Goal: Obtain resource: Download file/media

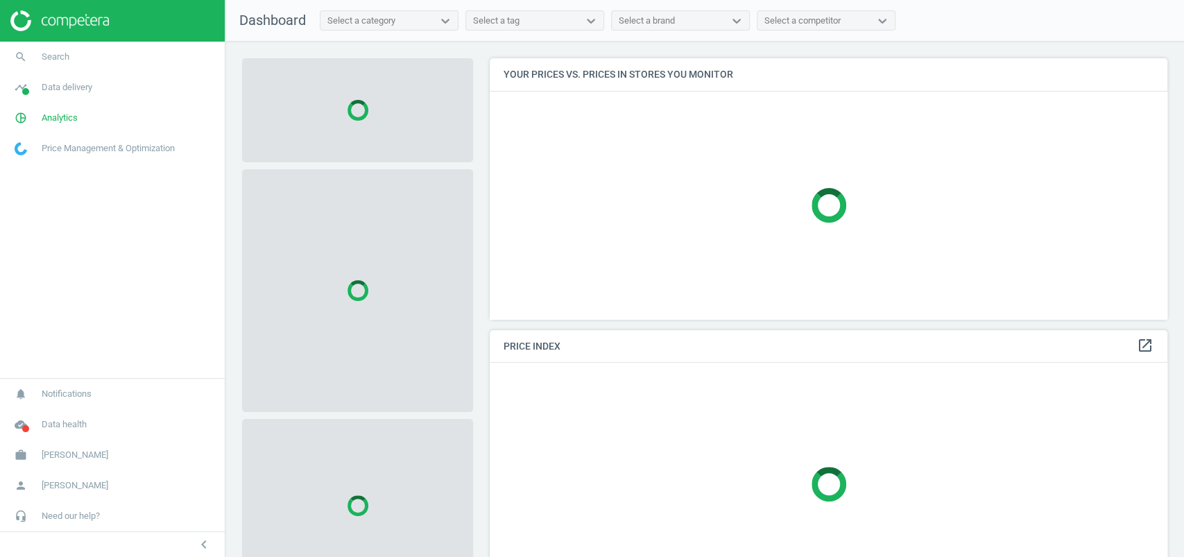
scroll to position [261, 678]
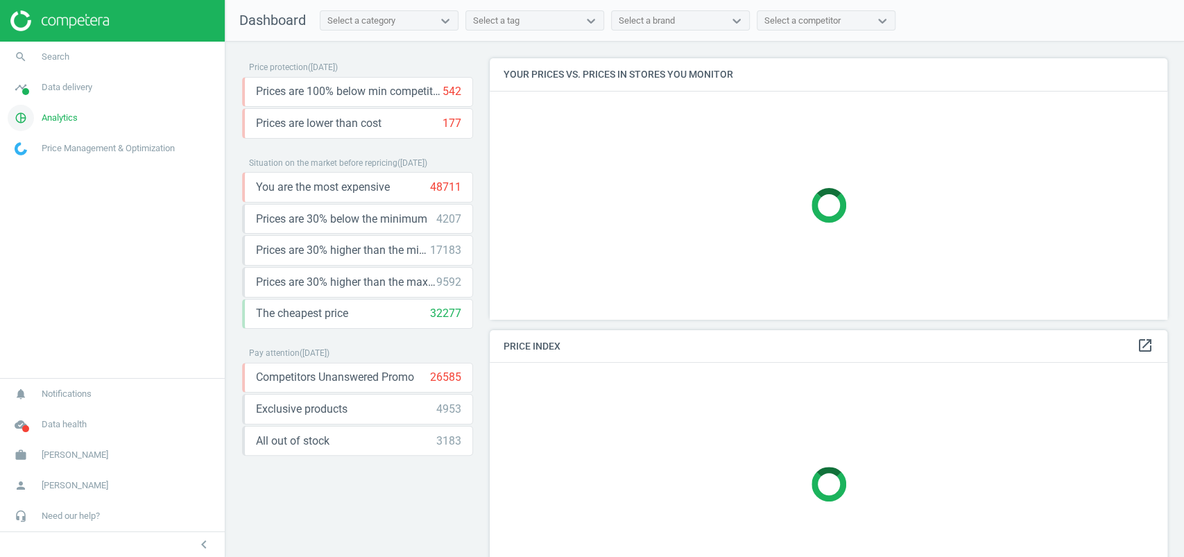
click at [66, 112] on span "Analytics" at bounding box center [60, 118] width 36 height 12
click at [93, 94] on link "timeline Data delivery" at bounding box center [112, 87] width 225 height 31
click at [41, 156] on span "Matches" at bounding box center [30, 158] width 31 height 11
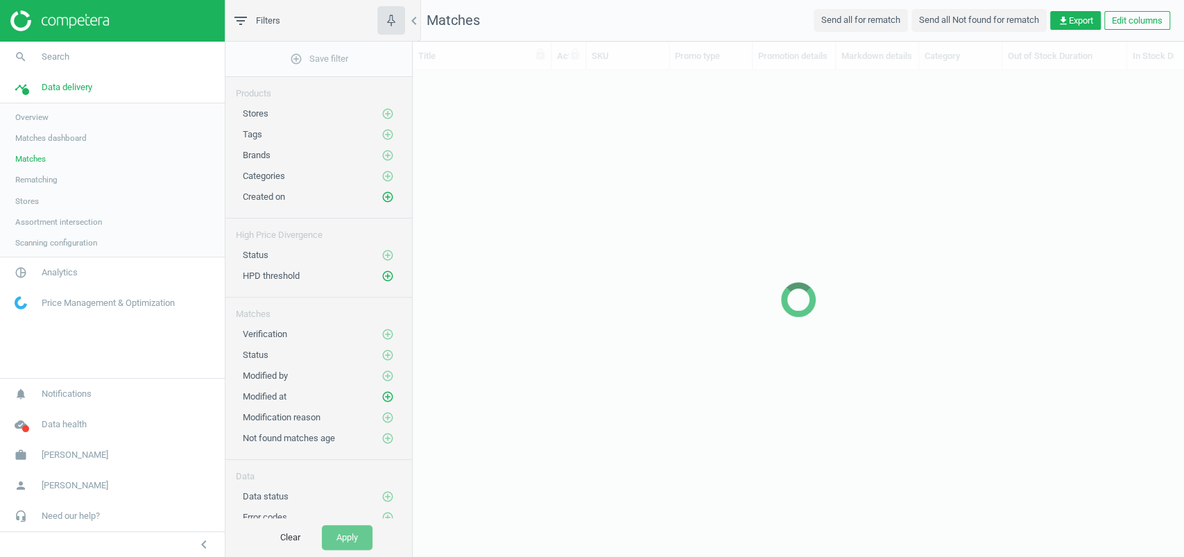
scroll to position [461, 771]
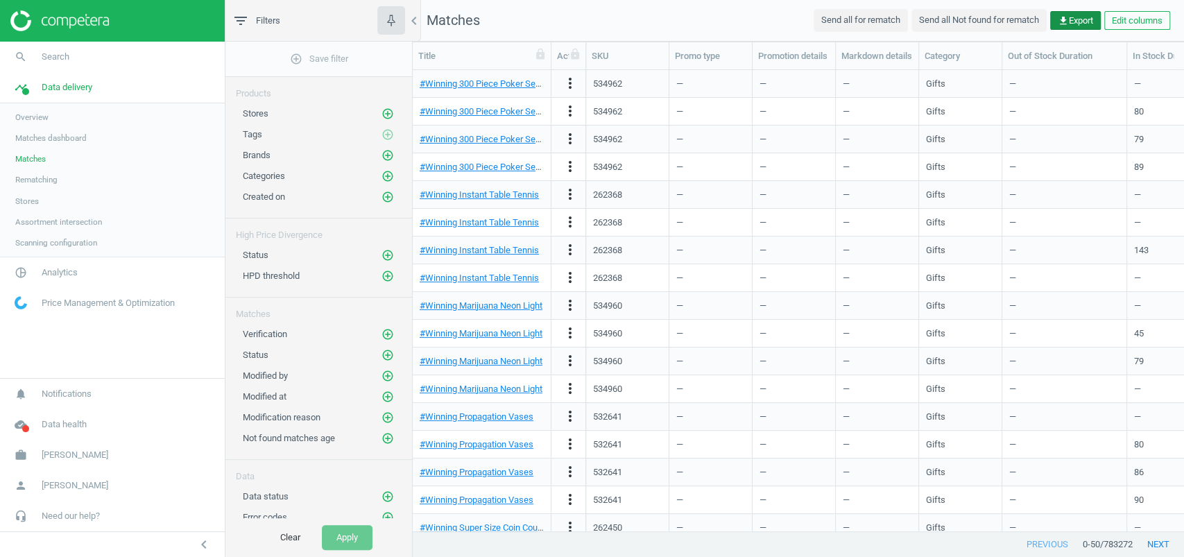
click at [1072, 18] on span "get_app Export" at bounding box center [1075, 21] width 35 height 12
click at [954, 71] on button "insert_drive_file Report (Excel)" at bounding box center [975, 75] width 241 height 26
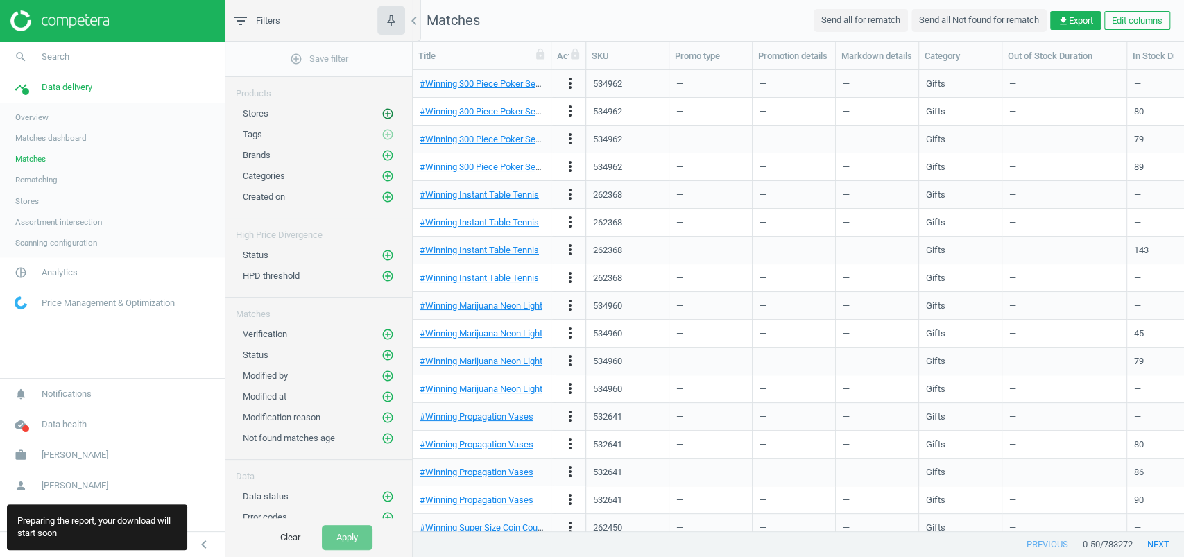
click at [390, 112] on icon "add_circle_outline" at bounding box center [387, 114] width 12 height 12
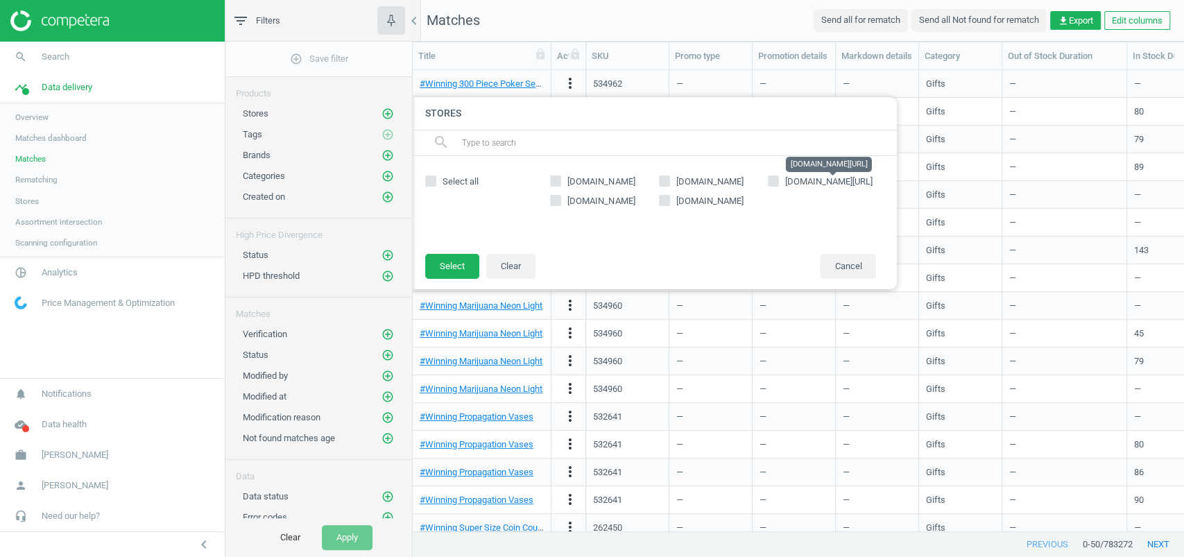
click at [793, 184] on span "[DOMAIN_NAME][URL]" at bounding box center [828, 181] width 87 height 10
click at [778, 184] on input "[DOMAIN_NAME][URL]" at bounding box center [772, 180] width 9 height 9
checkbox input "true"
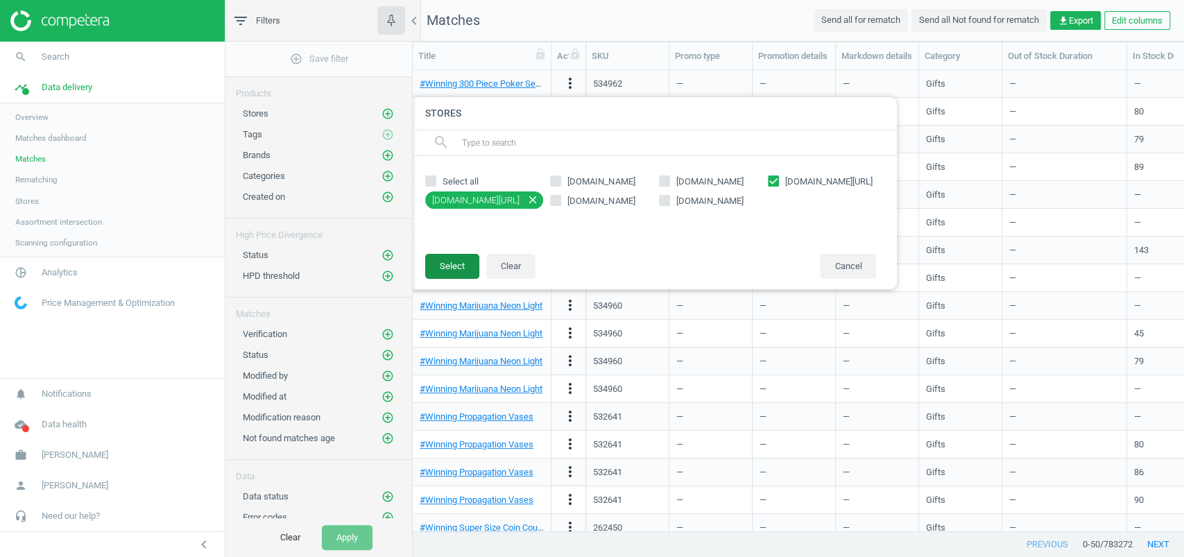
click at [445, 257] on button "Select" at bounding box center [452, 266] width 54 height 25
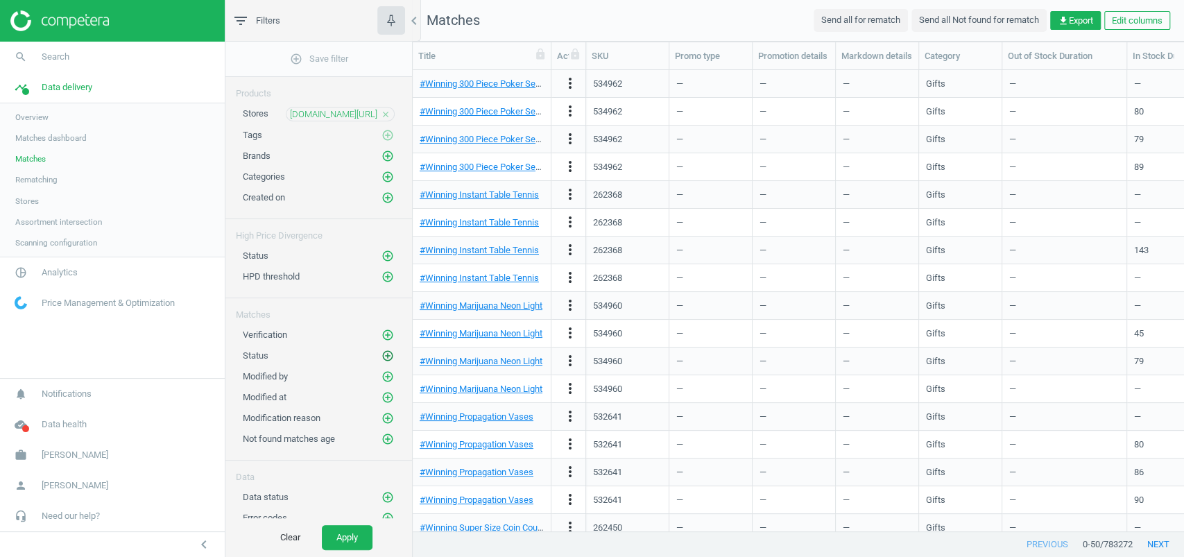
click at [389, 350] on icon "add_circle_outline" at bounding box center [387, 356] width 12 height 12
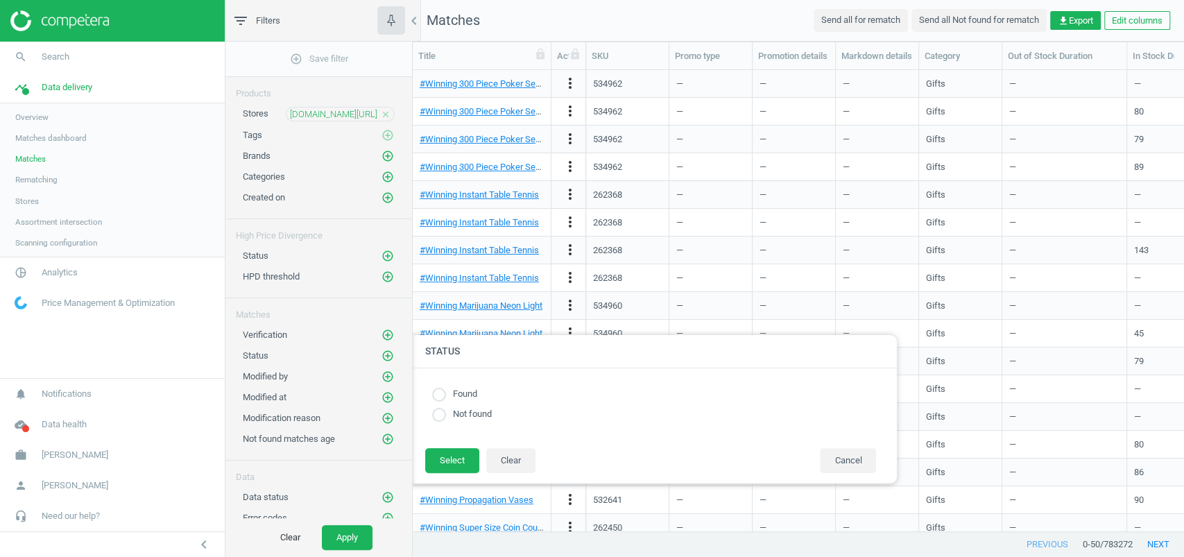
click at [449, 390] on label "Found" at bounding box center [461, 394] width 31 height 13
click at [438, 396] on input "radio" at bounding box center [439, 395] width 14 height 14
radio input "true"
click at [445, 438] on div "Found Not found" at bounding box center [654, 407] width 486 height 79
click at [445, 449] on button "Select" at bounding box center [452, 460] width 54 height 25
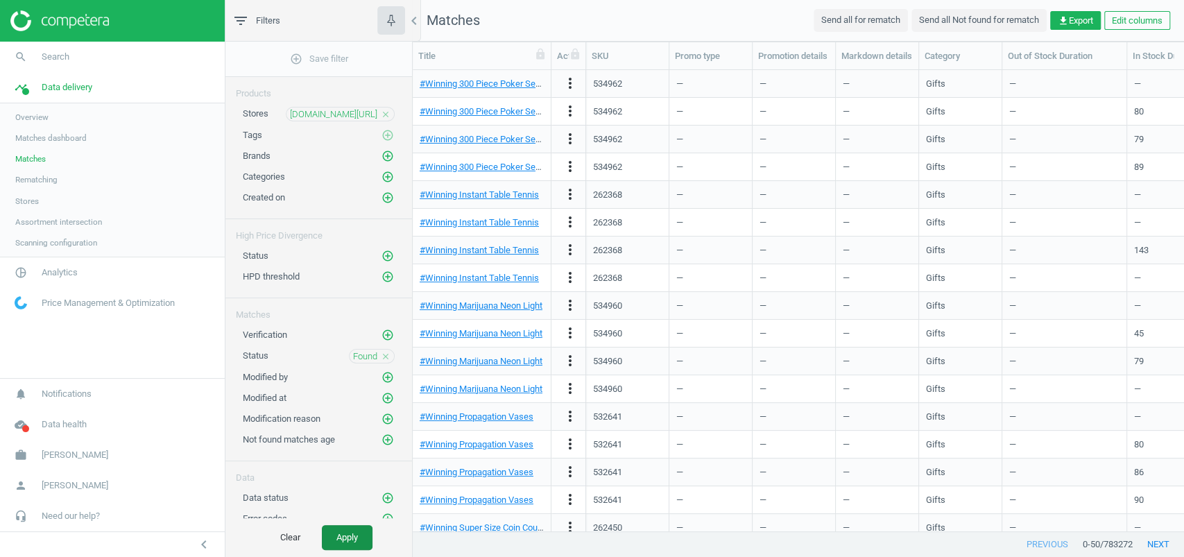
click at [346, 535] on button "Apply" at bounding box center [347, 537] width 51 height 25
click at [389, 155] on icon "add_circle_outline" at bounding box center [387, 156] width 12 height 12
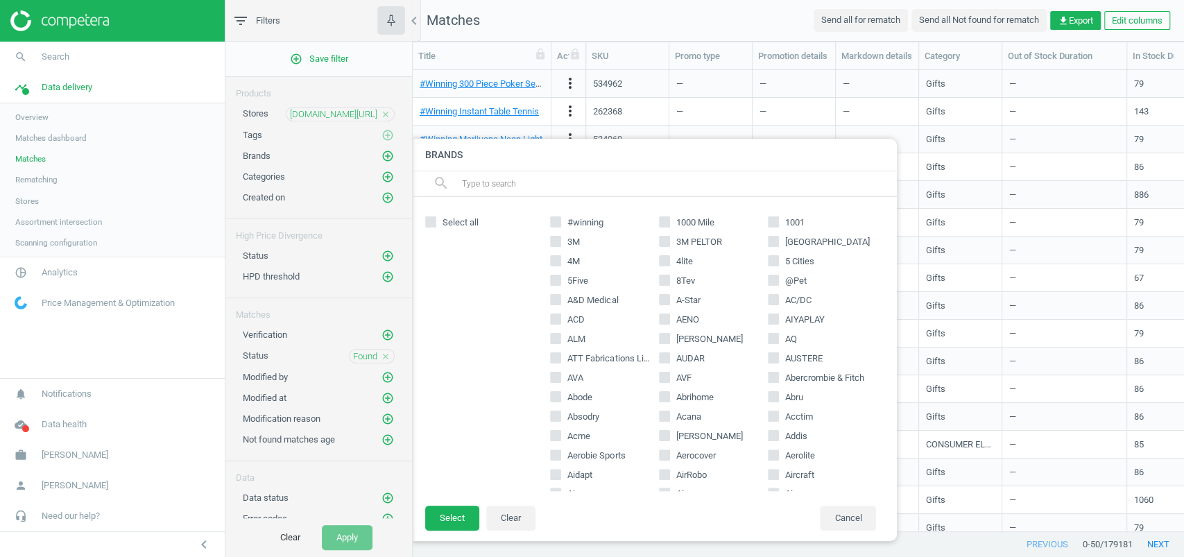
click at [563, 240] on label "3M" at bounding box center [604, 242] width 109 height 12
click at [560, 240] on input "3M" at bounding box center [555, 241] width 9 height 9
checkbox input "true"
click at [559, 266] on span at bounding box center [555, 263] width 11 height 10
click at [559, 266] on input "4M" at bounding box center [555, 261] width 9 height 9
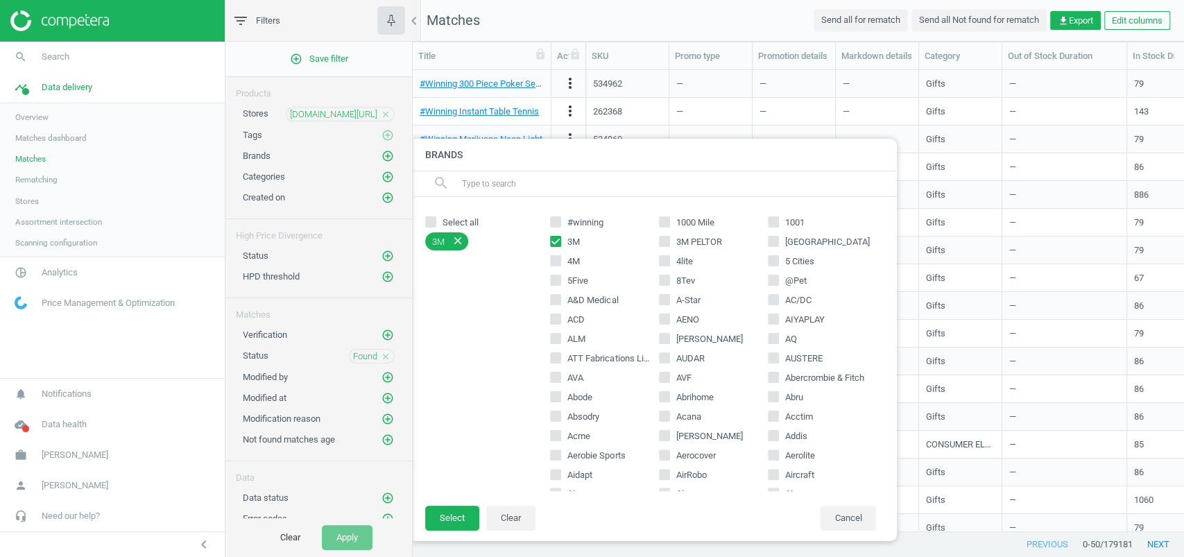
checkbox input "true"
click at [558, 285] on span at bounding box center [555, 282] width 11 height 10
click at [558, 285] on input "5Five" at bounding box center [555, 280] width 9 height 9
checkbox input "true"
click at [557, 302] on input "A&D Medical" at bounding box center [555, 299] width 9 height 9
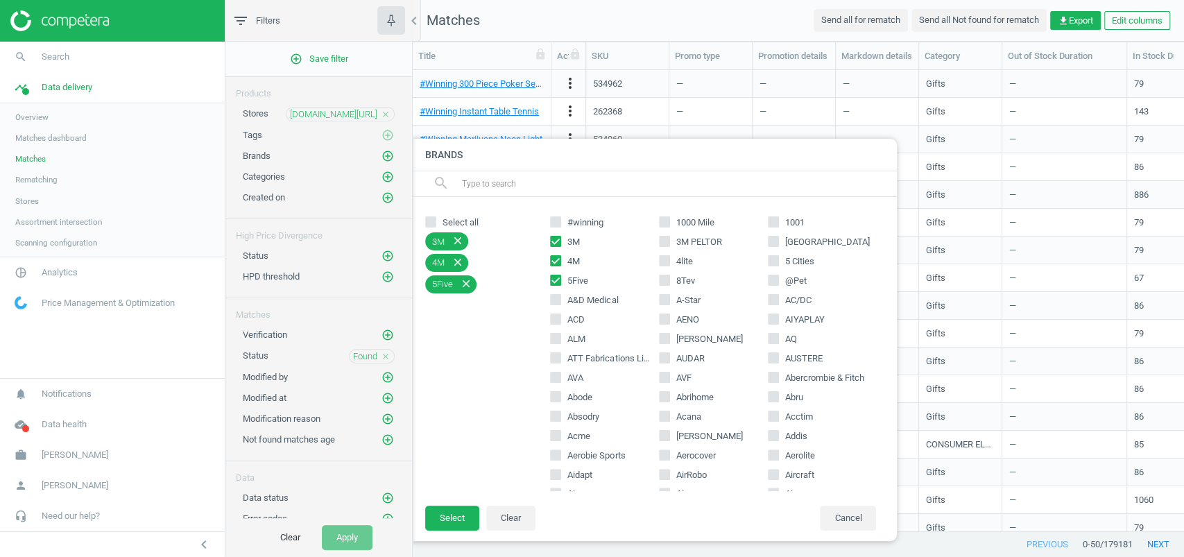
checkbox input "true"
click at [458, 506] on button "Select" at bounding box center [452, 518] width 54 height 25
click at [455, 515] on button "Select" at bounding box center [452, 518] width 54 height 25
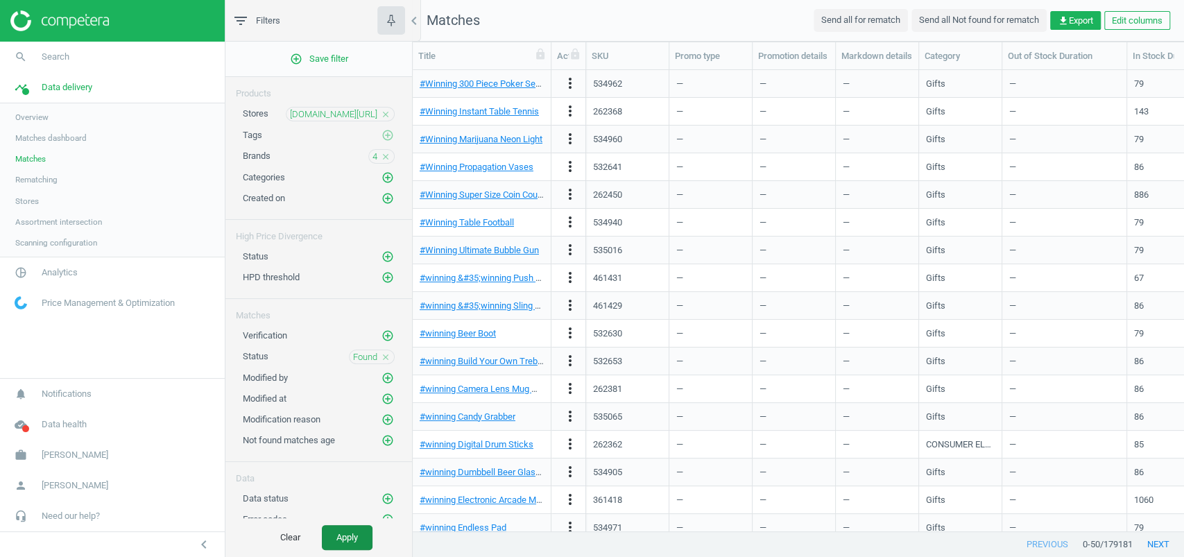
click at [339, 535] on button "Apply" at bounding box center [347, 537] width 51 height 25
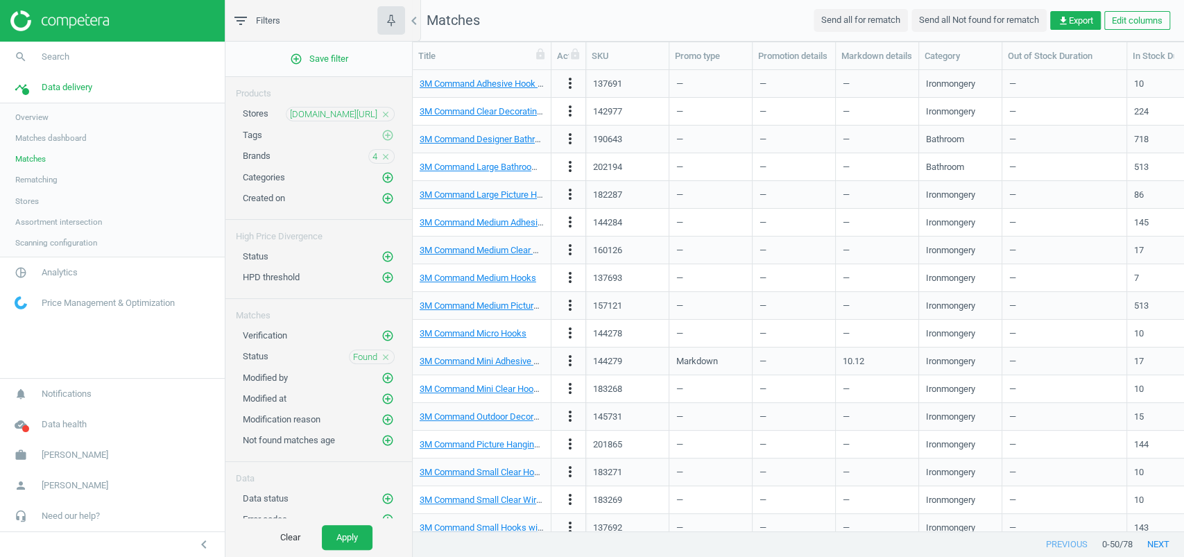
click at [1079, 6] on nav "Matches Send all for rematch Send all Not found for rematch get_app Export Edit…" at bounding box center [798, 21] width 771 height 42
click at [1079, 20] on span "get_app Export" at bounding box center [1075, 21] width 35 height 12
click at [953, 71] on button "insert_drive_file Report (Excel)" at bounding box center [975, 75] width 241 height 26
click at [40, 267] on span "pie_chart_outlined" at bounding box center [21, 272] width 42 height 31
click at [29, 164] on span "Products" at bounding box center [31, 168] width 33 height 11
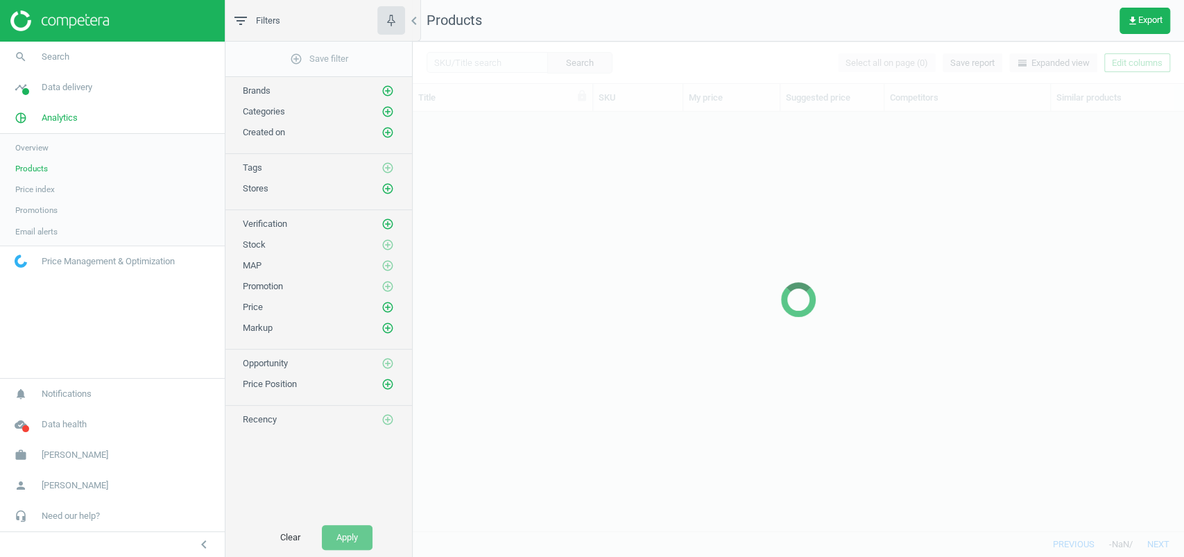
scroll to position [419, 771]
click at [1127, 22] on icon "get_app" at bounding box center [1132, 20] width 11 height 11
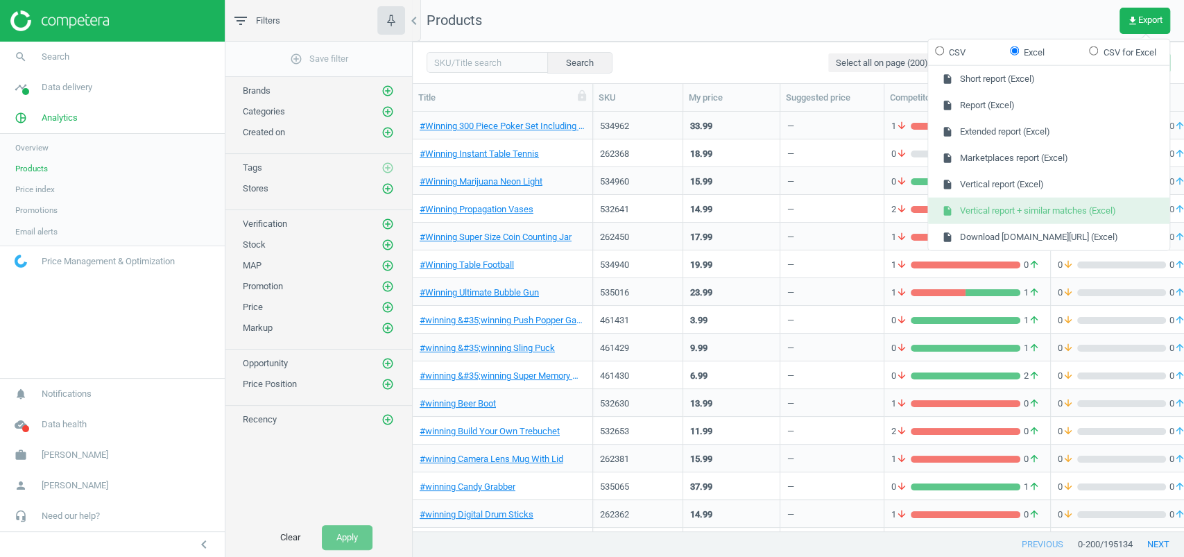
click at [1135, 209] on button "insert_drive_file Vertical report + similar matches (Excel)" at bounding box center [1048, 211] width 241 height 26
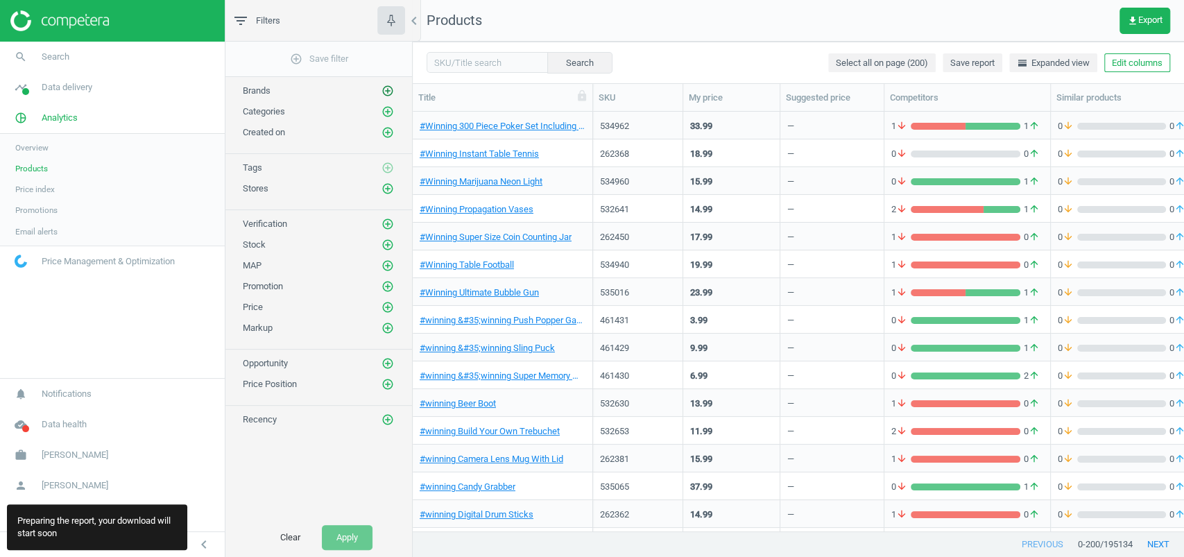
click at [393, 86] on icon "add_circle_outline" at bounding box center [387, 91] width 12 height 12
click at [390, 90] on icon "add_circle_outline" at bounding box center [387, 91] width 12 height 12
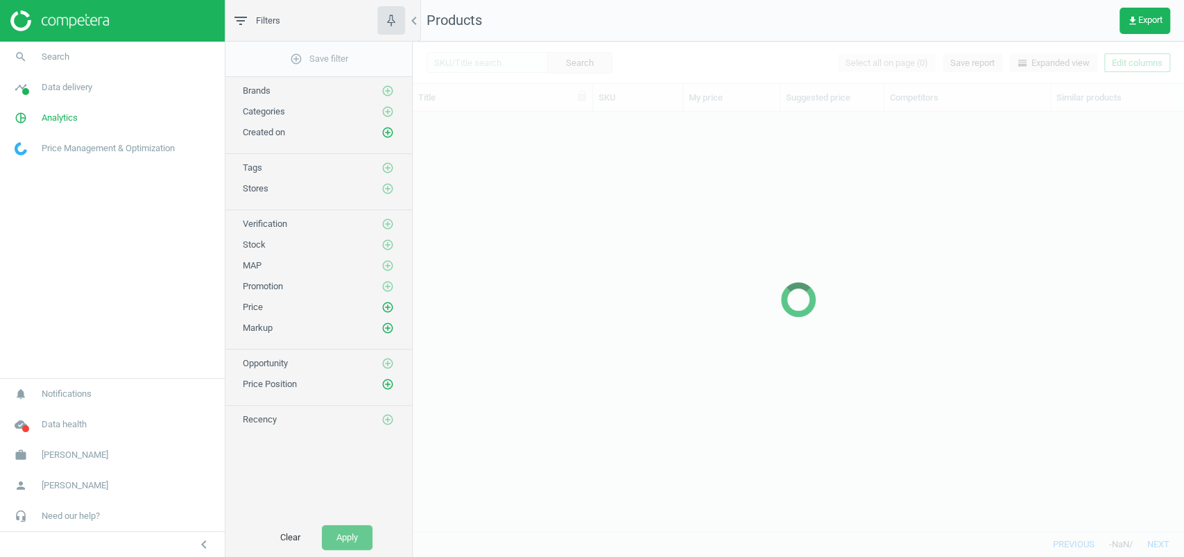
scroll to position [419, 771]
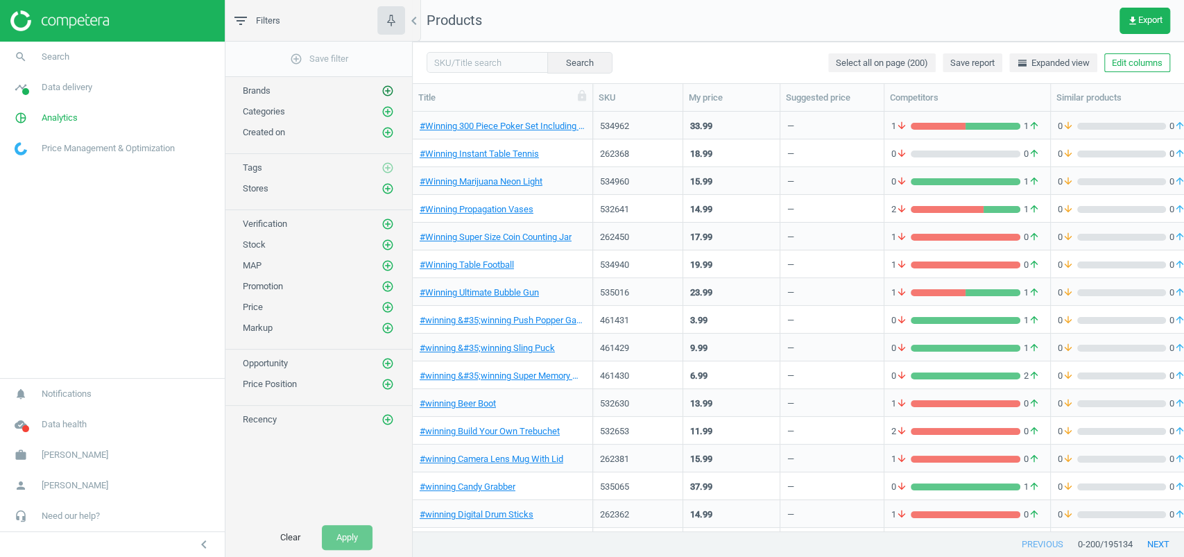
click at [388, 91] on icon "add_circle_outline" at bounding box center [387, 91] width 12 height 12
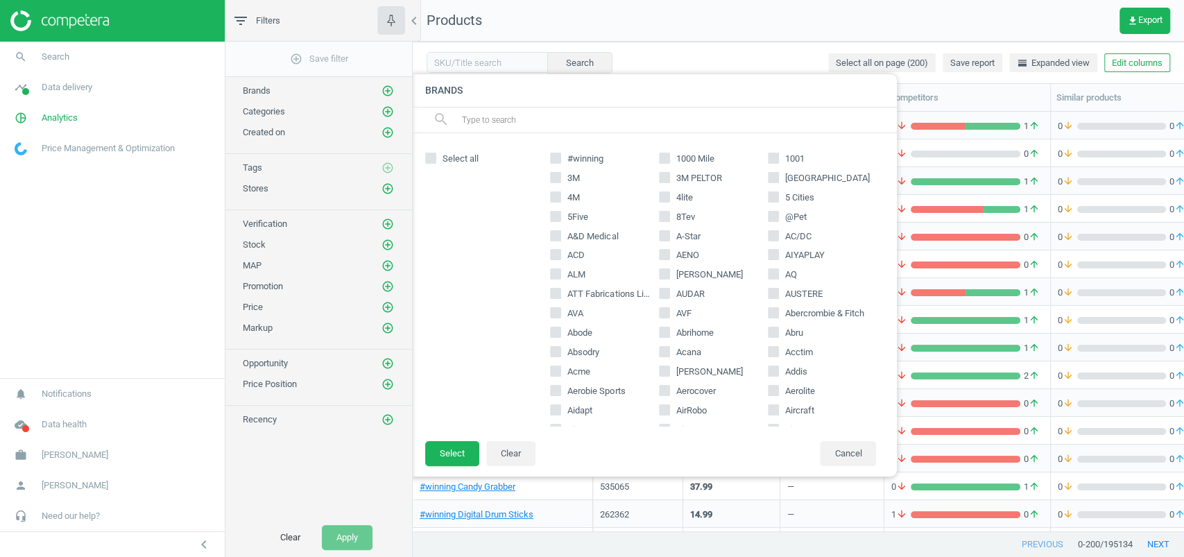
click at [557, 176] on input "3M" at bounding box center [555, 177] width 9 height 9
checkbox input "true"
click at [556, 197] on input "4M" at bounding box center [555, 196] width 9 height 9
checkbox input "true"
click at [454, 451] on button "Select" at bounding box center [452, 453] width 54 height 25
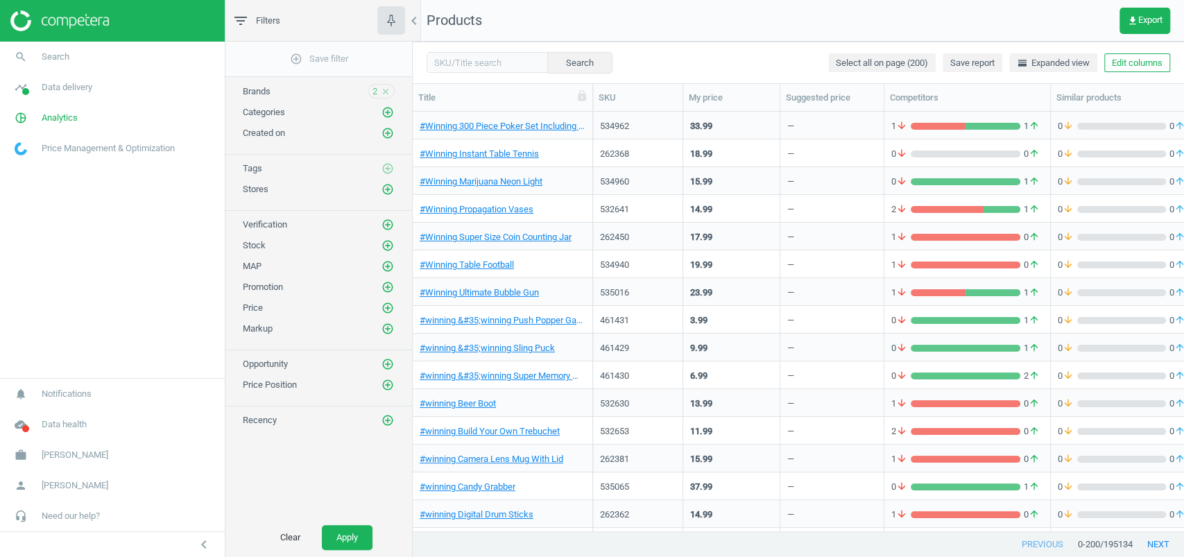
click at [443, 451] on div "#winning Camera Lens Mug With Lid" at bounding box center [503, 458] width 166 height 24
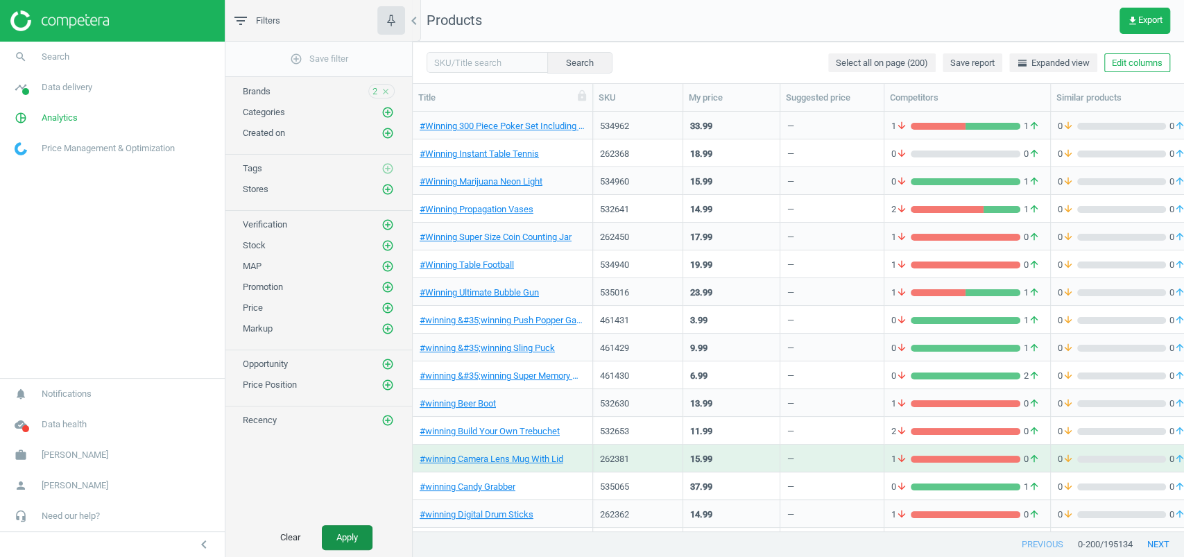
click at [345, 538] on button "Apply" at bounding box center [347, 537] width 51 height 25
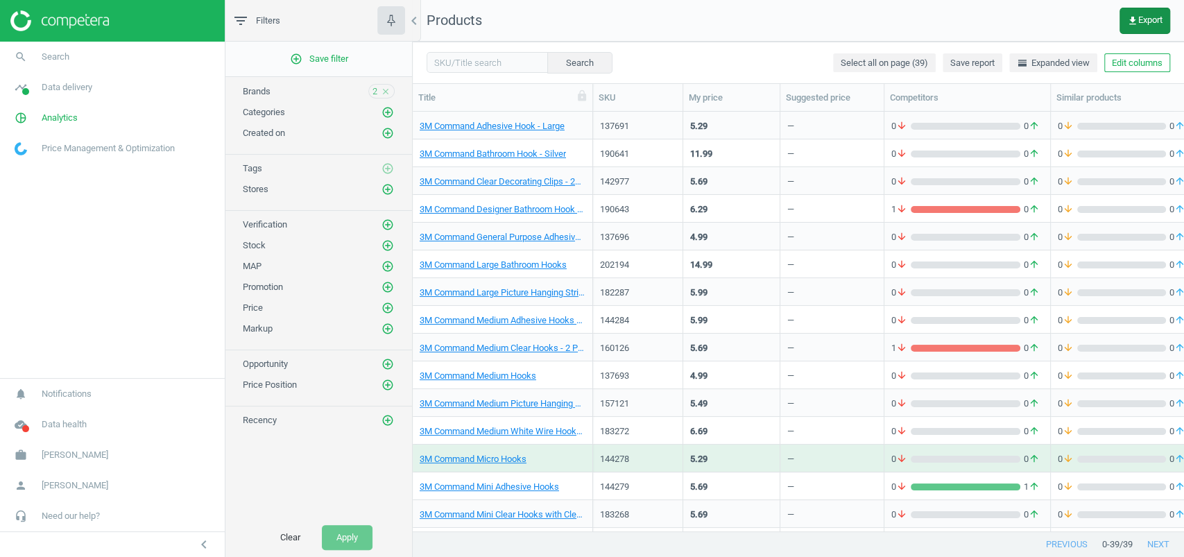
click at [1150, 12] on button "get_app Export" at bounding box center [1144, 21] width 51 height 26
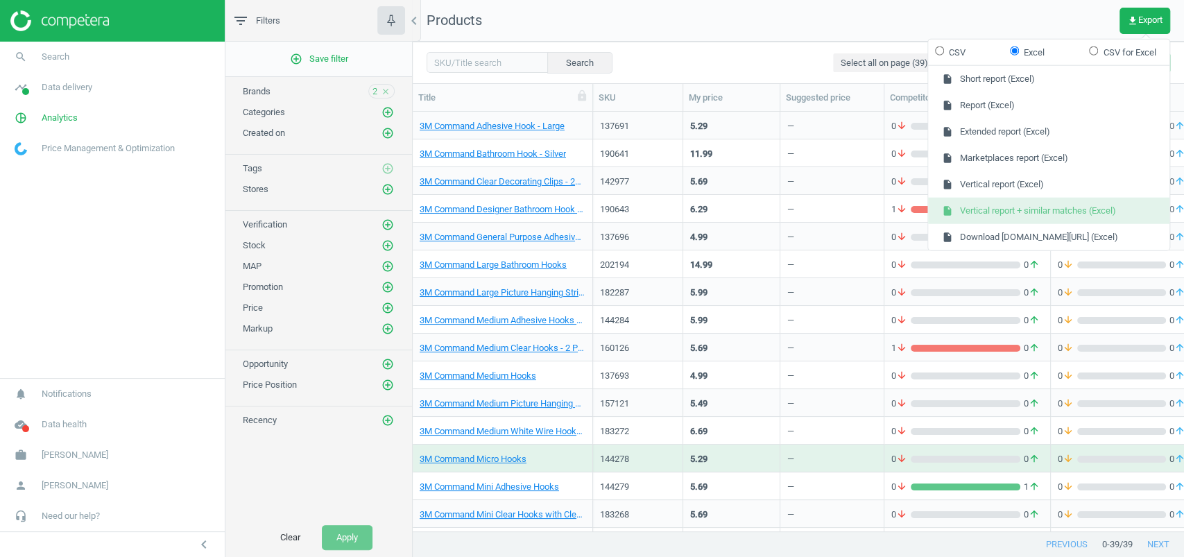
click at [1033, 203] on button "insert_drive_file Vertical report + similar matches (Excel)" at bounding box center [1048, 211] width 241 height 26
